Goal: Task Accomplishment & Management: Manage account settings

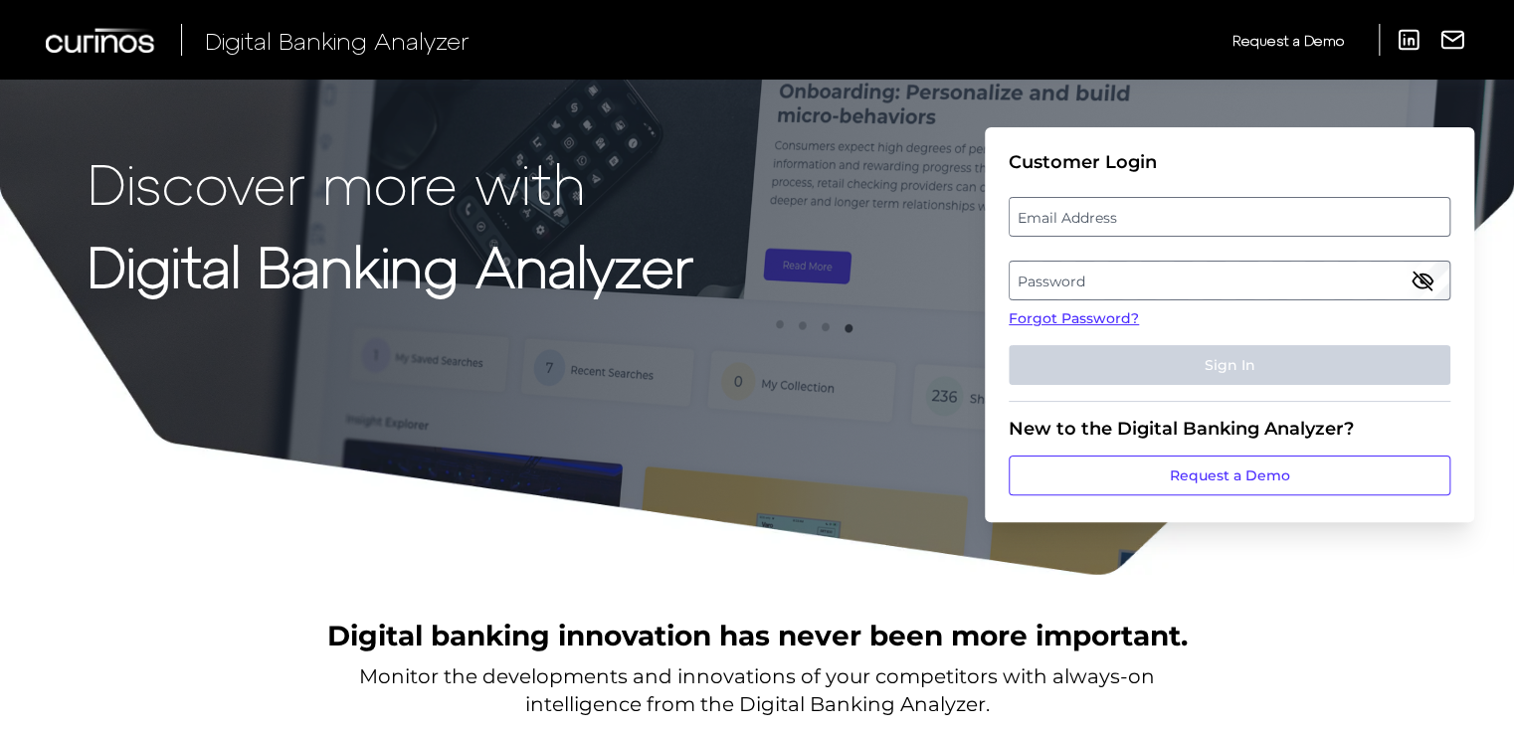
click at [1075, 199] on label "Email Address" at bounding box center [1228, 217] width 439 height 36
click at [1075, 199] on input "email" at bounding box center [1229, 217] width 442 height 40
click at [1075, 207] on input "Email Address" at bounding box center [1229, 217] width 442 height 40
type input "[EMAIL_ADDRESS][DOMAIN_NAME]"
click at [1040, 270] on label "Password" at bounding box center [1228, 281] width 439 height 36
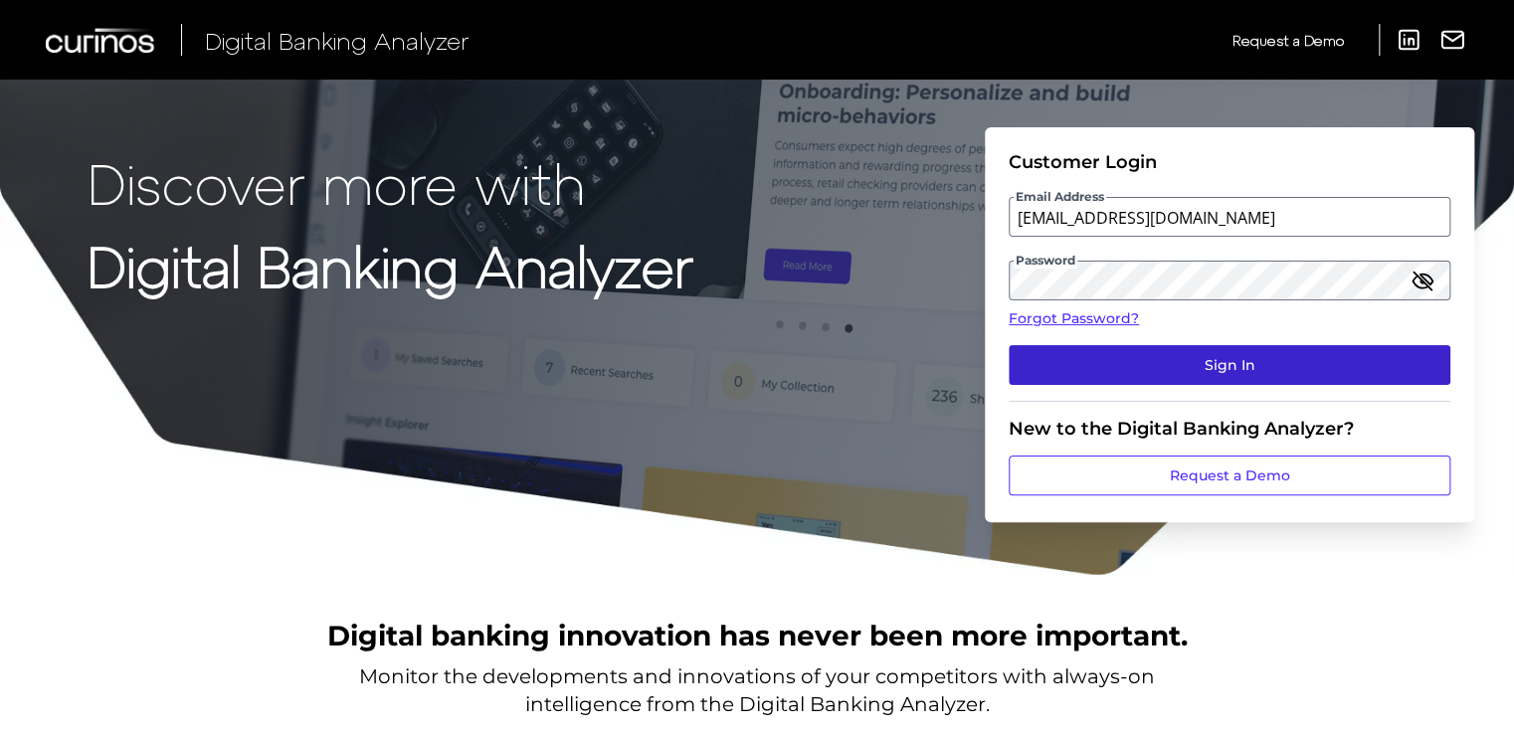
click at [1274, 360] on button "Sign In" at bounding box center [1229, 365] width 442 height 40
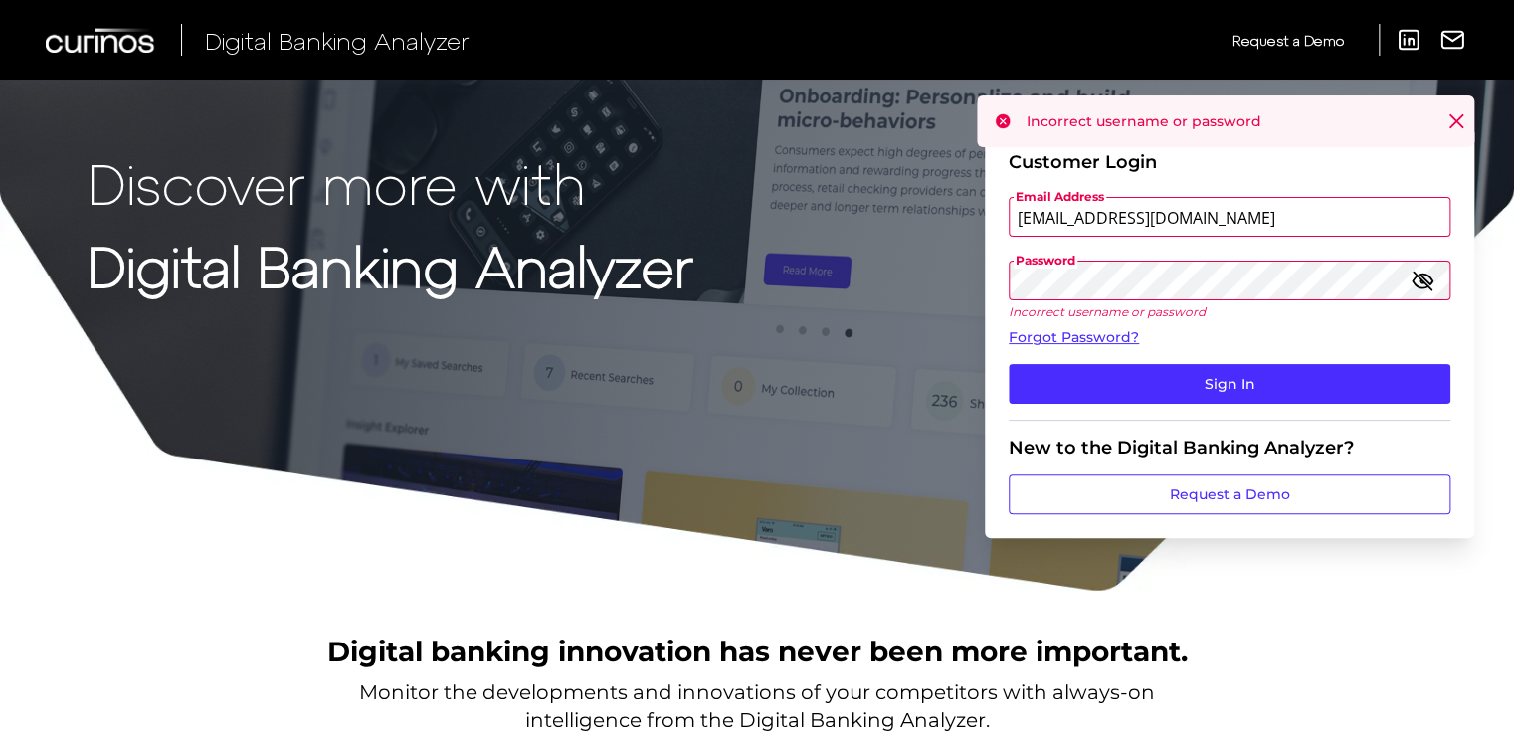
click at [1455, 122] on icon at bounding box center [1456, 121] width 12 height 12
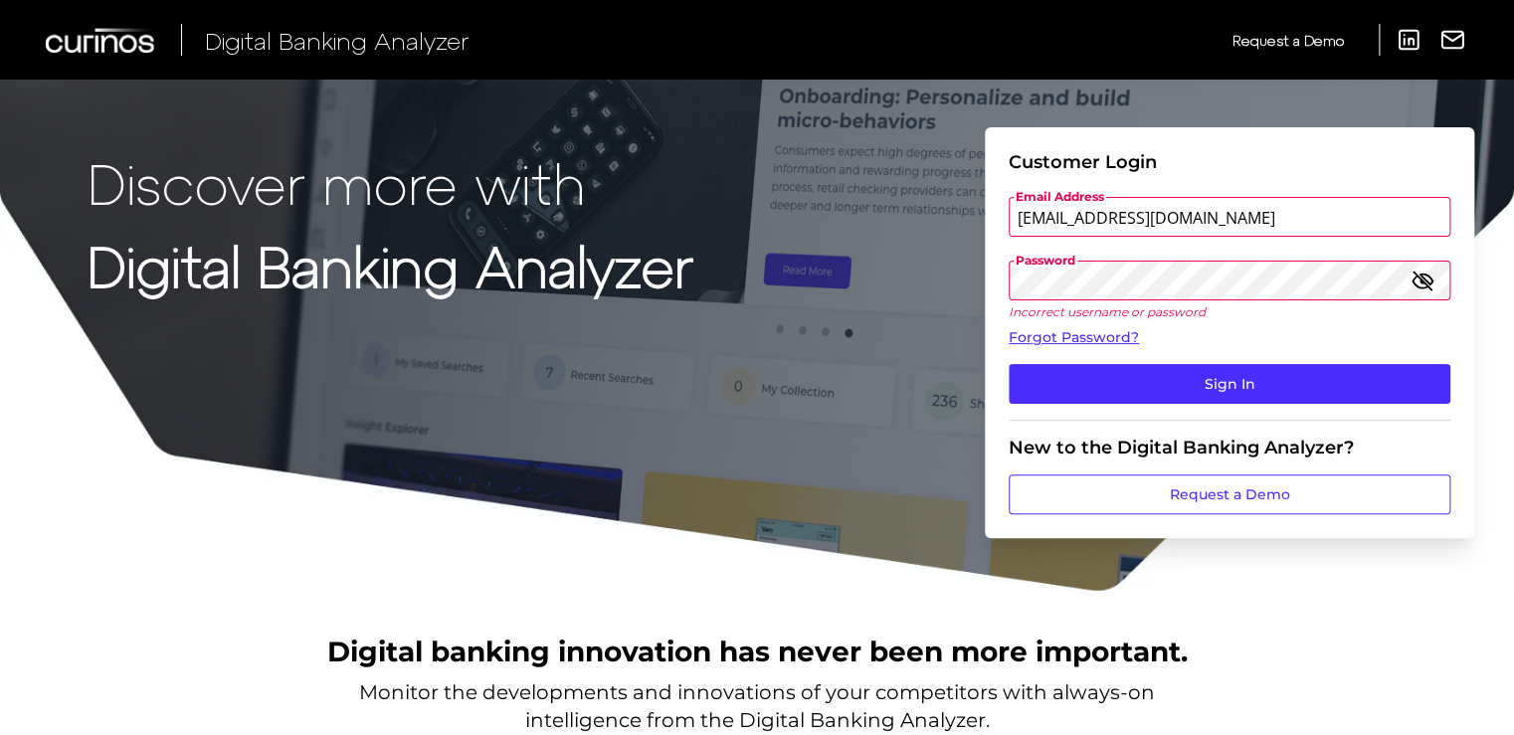
click at [1368, 564] on div "Discover more with Digital Banking Analyzer Customer Login Email Address [EMAIL…" at bounding box center [757, 296] width 1514 height 593
click at [982, 276] on div "Discover more with Digital Banking Analyzer Customer Login Email Address [EMAIL…" at bounding box center [757, 296] width 1514 height 593
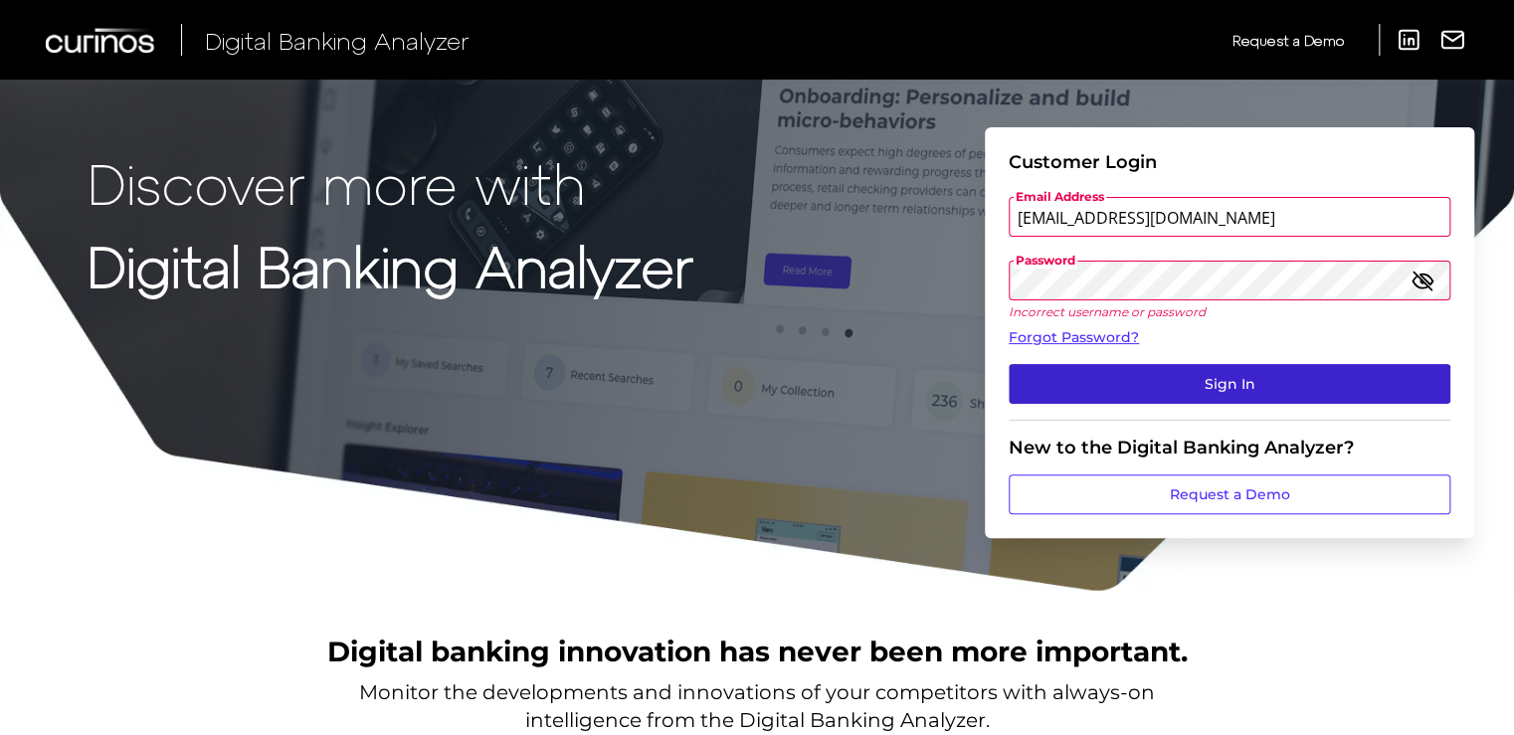
click at [1248, 369] on button "Sign In" at bounding box center [1229, 384] width 442 height 40
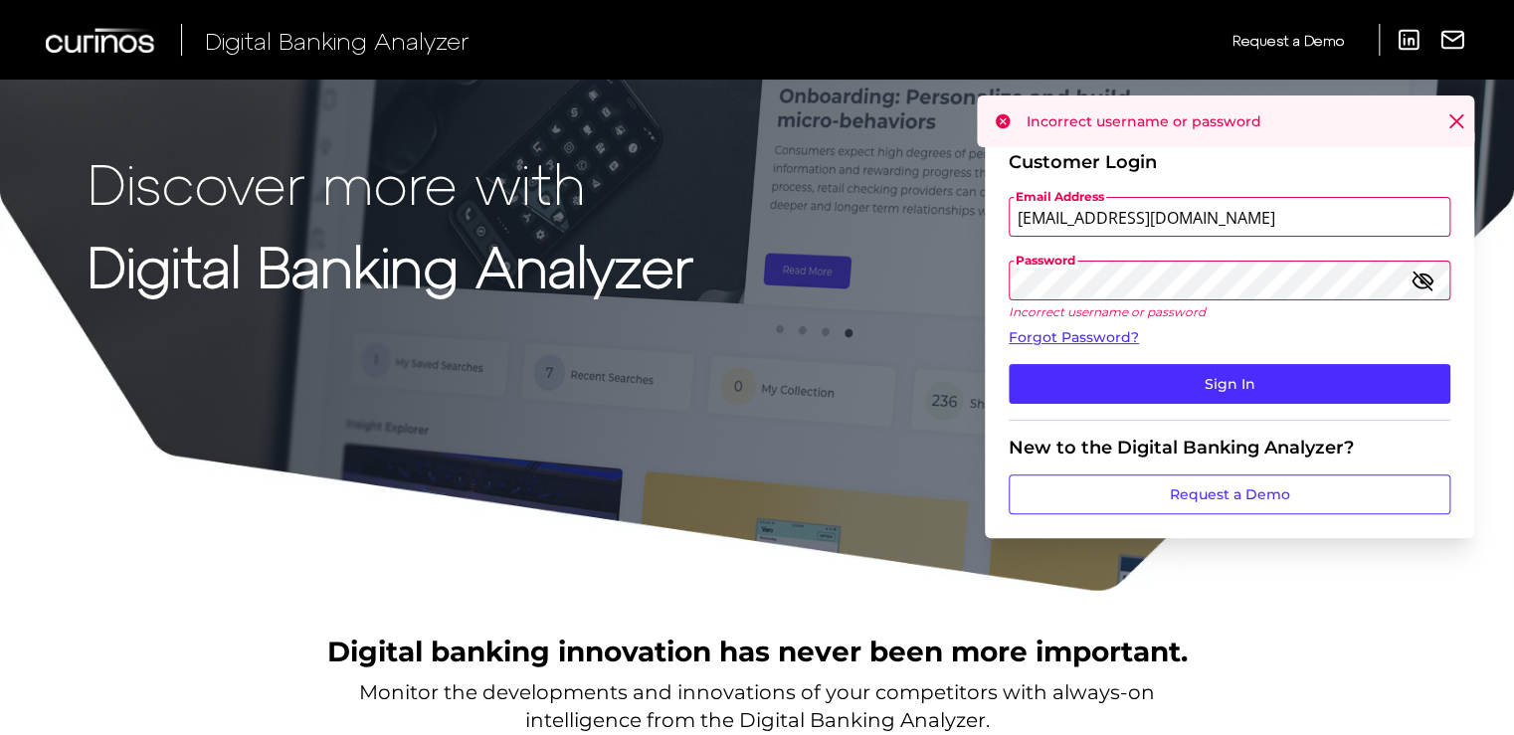
click at [1447, 115] on icon at bounding box center [1456, 121] width 20 height 20
